Goal: Check status: Check status

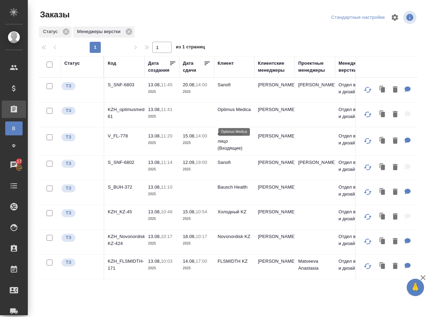
scroll to position [2, 0]
click at [128, 85] on p "S_SNF-6803" at bounding box center [124, 84] width 33 height 7
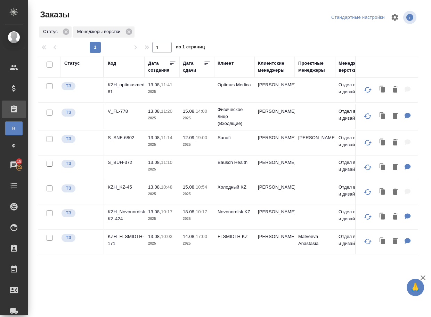
scroll to position [0, 0]
click at [130, 141] on p "S_SNF-6802" at bounding box center [124, 137] width 33 height 7
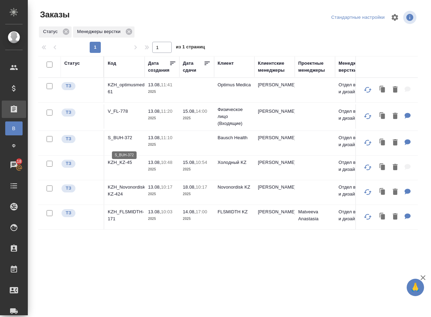
click at [125, 141] on p "S_BUH-372" at bounding box center [124, 137] width 33 height 7
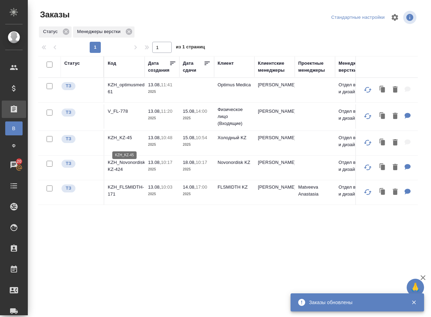
click at [122, 141] on p "KZH_KZ-45" at bounding box center [124, 137] width 33 height 7
click at [115, 113] on p "V_FL-778" at bounding box center [124, 111] width 33 height 7
click at [126, 169] on p "KZH_Novonordisk-KZ-424" at bounding box center [124, 166] width 33 height 14
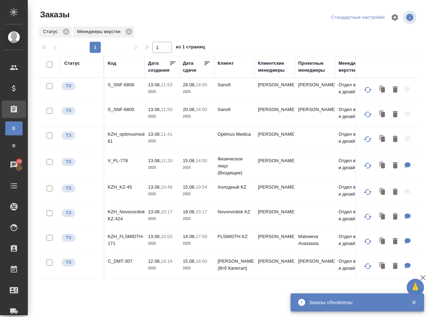
scroll to position [2, 0]
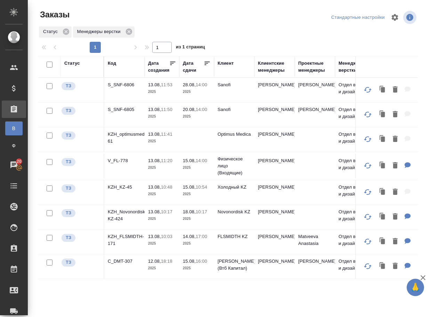
click at [128, 111] on p "S_SNF-6805" at bounding box center [124, 109] width 33 height 7
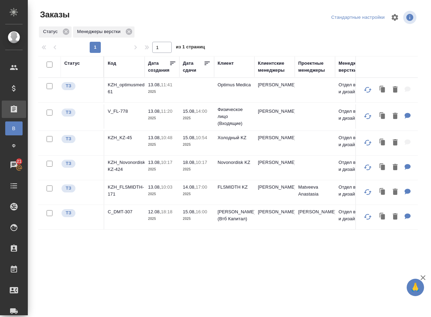
scroll to position [0, 0]
click at [121, 215] on p "C_DMT-307" at bounding box center [124, 211] width 33 height 7
click at [132, 197] on p "KZH_FLSMIDTH-171" at bounding box center [124, 191] width 33 height 14
click at [133, 85] on p "KZH_optimusmedica-61" at bounding box center [124, 88] width 33 height 14
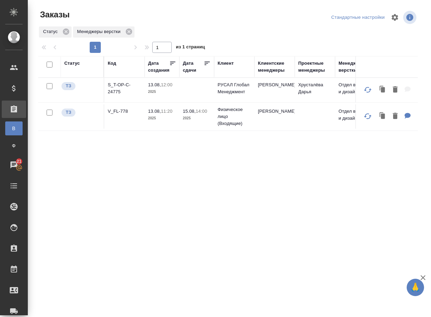
click at [190, 173] on div "Статус Код Дата создания Дата сдачи Клиент Клиентские менеджеры Проектные менед…" at bounding box center [228, 181] width 380 height 250
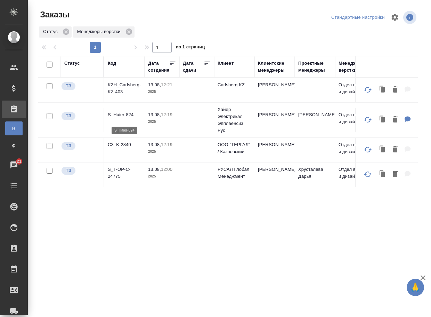
click at [127, 117] on p "S_Haier-824" at bounding box center [124, 114] width 33 height 7
